Goal: Task Accomplishment & Management: Complete application form

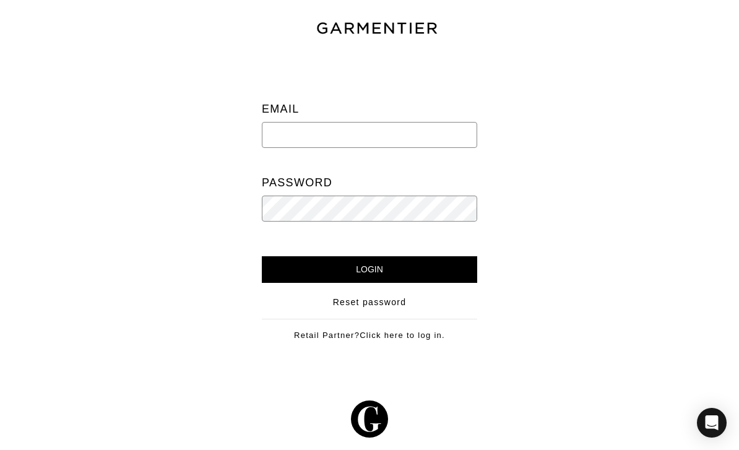
click at [462, 147] on input "email" at bounding box center [369, 135] width 215 height 26
type input "[PERSON_NAME][EMAIL_ADDRESS][DOMAIN_NAME]"
click at [369, 269] on input "Login" at bounding box center [369, 269] width 215 height 27
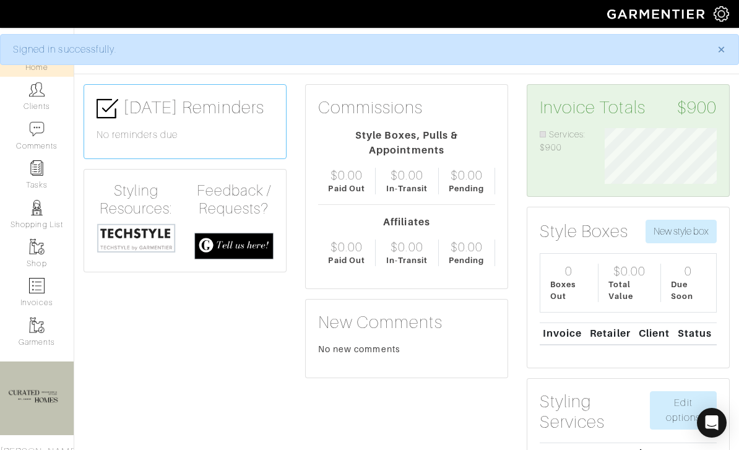
scroll to position [56, 130]
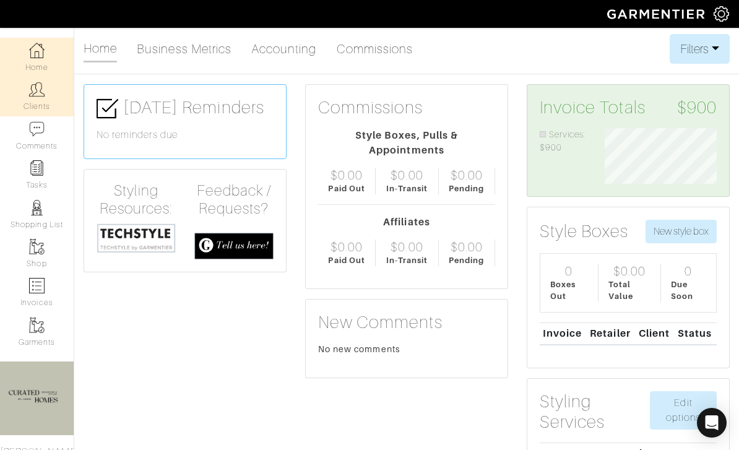
click at [39, 105] on link "Clients" at bounding box center [37, 96] width 74 height 39
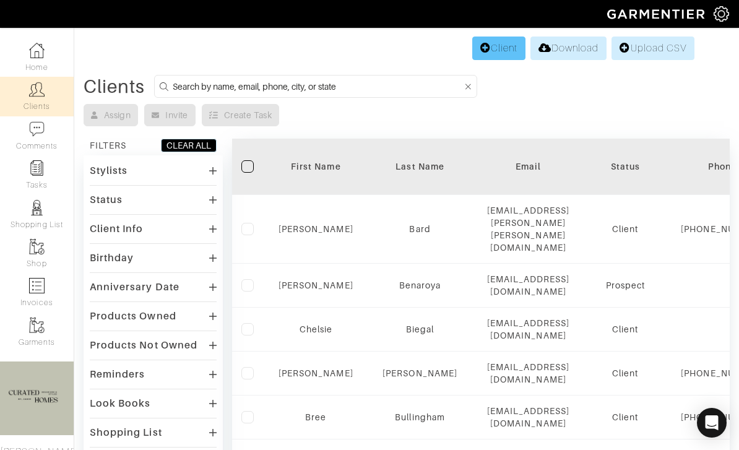
click at [507, 49] on link "Client" at bounding box center [498, 49] width 53 height 24
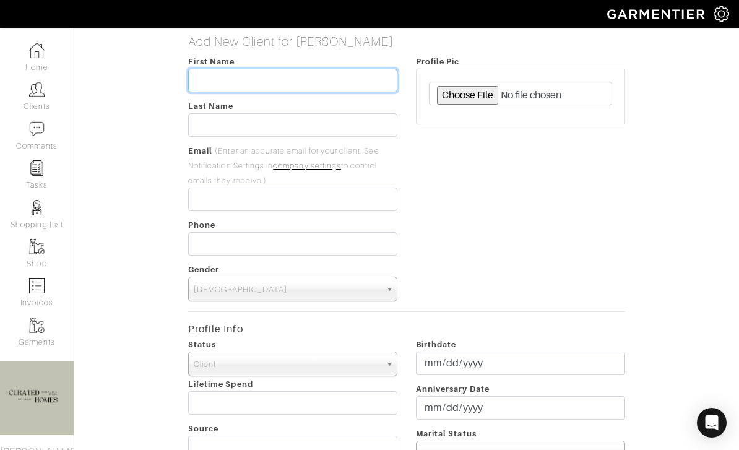
click at [305, 75] on input "text" at bounding box center [292, 81] width 209 height 24
type input "Devin"
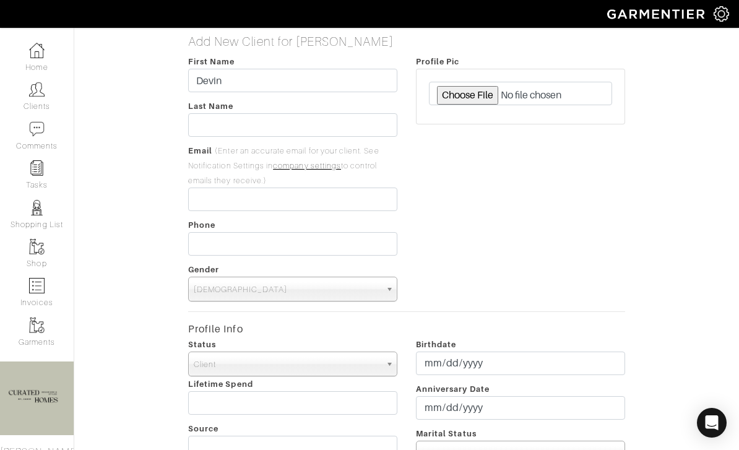
click at [350, 110] on div "First Name Devin Last Name Email (Enter an accurate email for your client. See …" at bounding box center [293, 177] width 228 height 247
click at [305, 125] on input "text" at bounding box center [292, 125] width 209 height 24
type input "Rubio?"
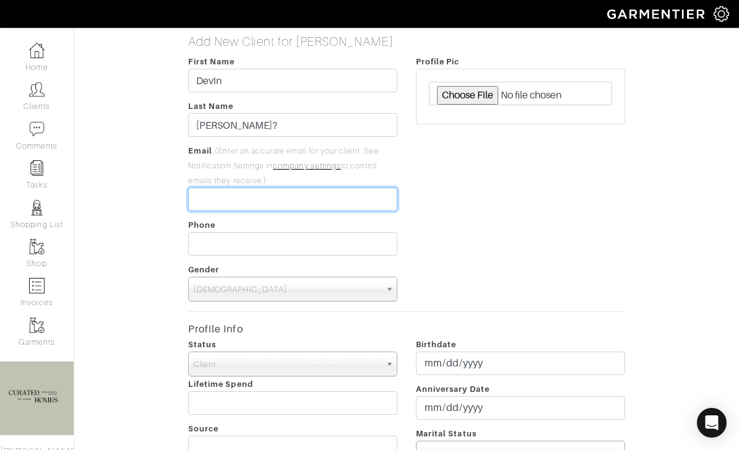
click at [293, 189] on input "email" at bounding box center [292, 199] width 209 height 24
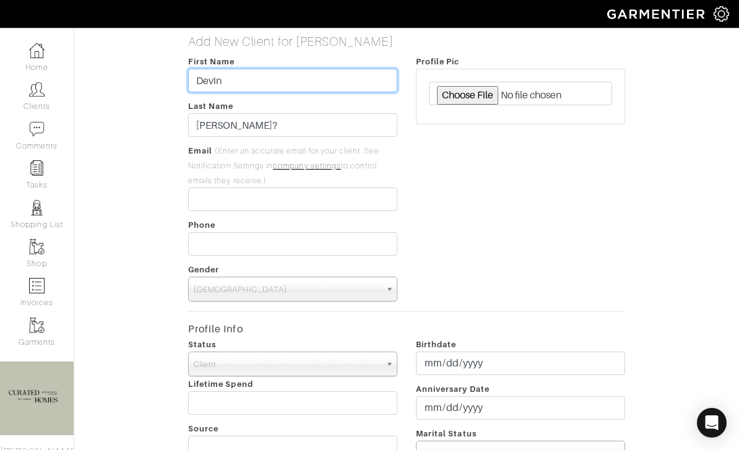
click at [301, 80] on input "Devin" at bounding box center [292, 81] width 209 height 24
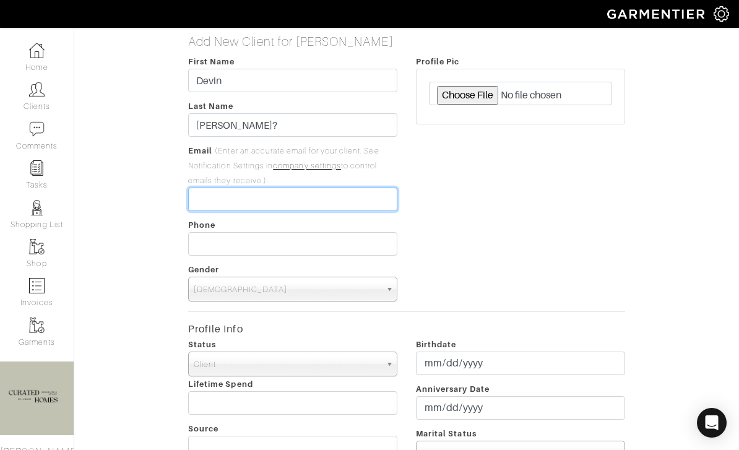
click at [265, 198] on input "email" at bounding box center [292, 199] width 209 height 24
type input "[EMAIL_ADDRESS][DOMAIN_NAME]"
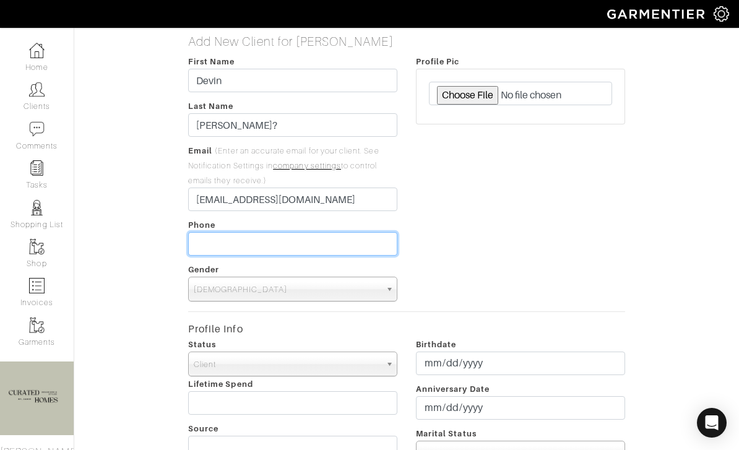
click at [361, 233] on input "tel" at bounding box center [292, 244] width 209 height 24
type input "[PHONE_NUMBER]"
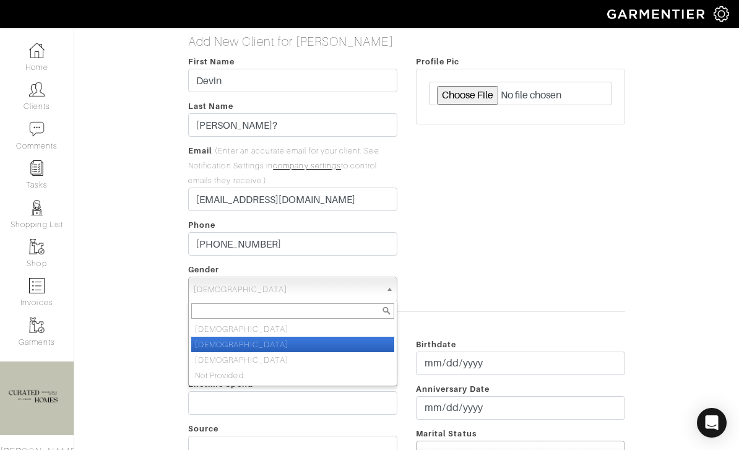
select select "Female"
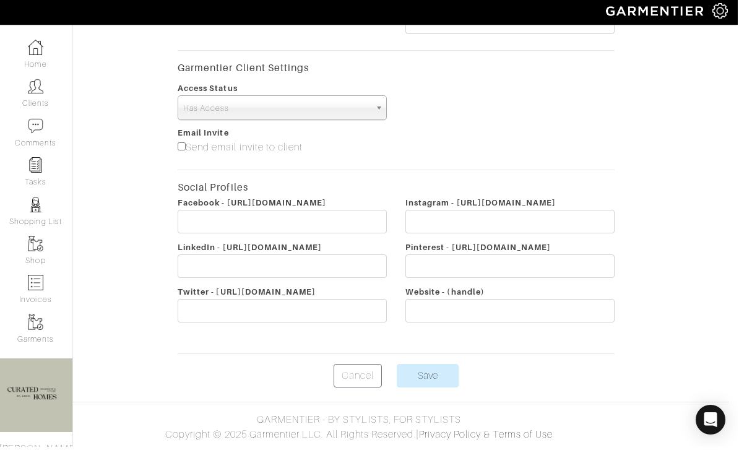
scroll to position [484, 9]
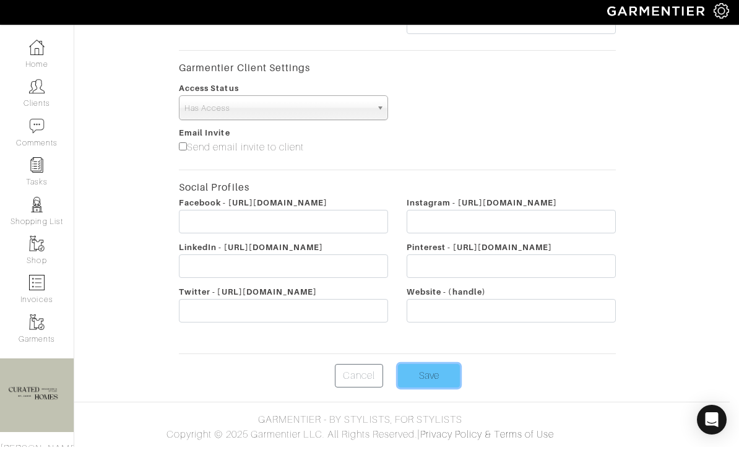
click at [445, 377] on input "Save" at bounding box center [429, 379] width 62 height 24
